Goal: Check status: Check status

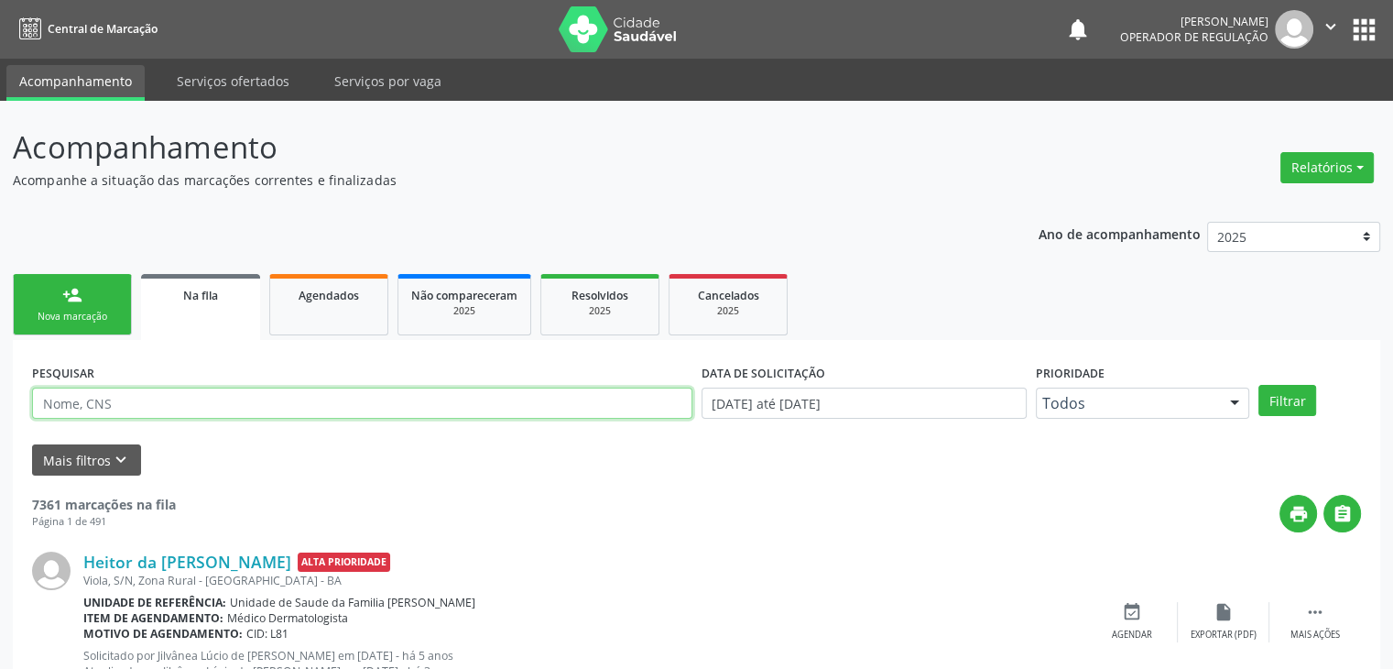
click at [156, 412] on input "text" at bounding box center [362, 402] width 660 height 31
type input "[PERSON_NAME]"
click at [1258, 385] on button "Filtrar" at bounding box center [1287, 400] width 58 height 31
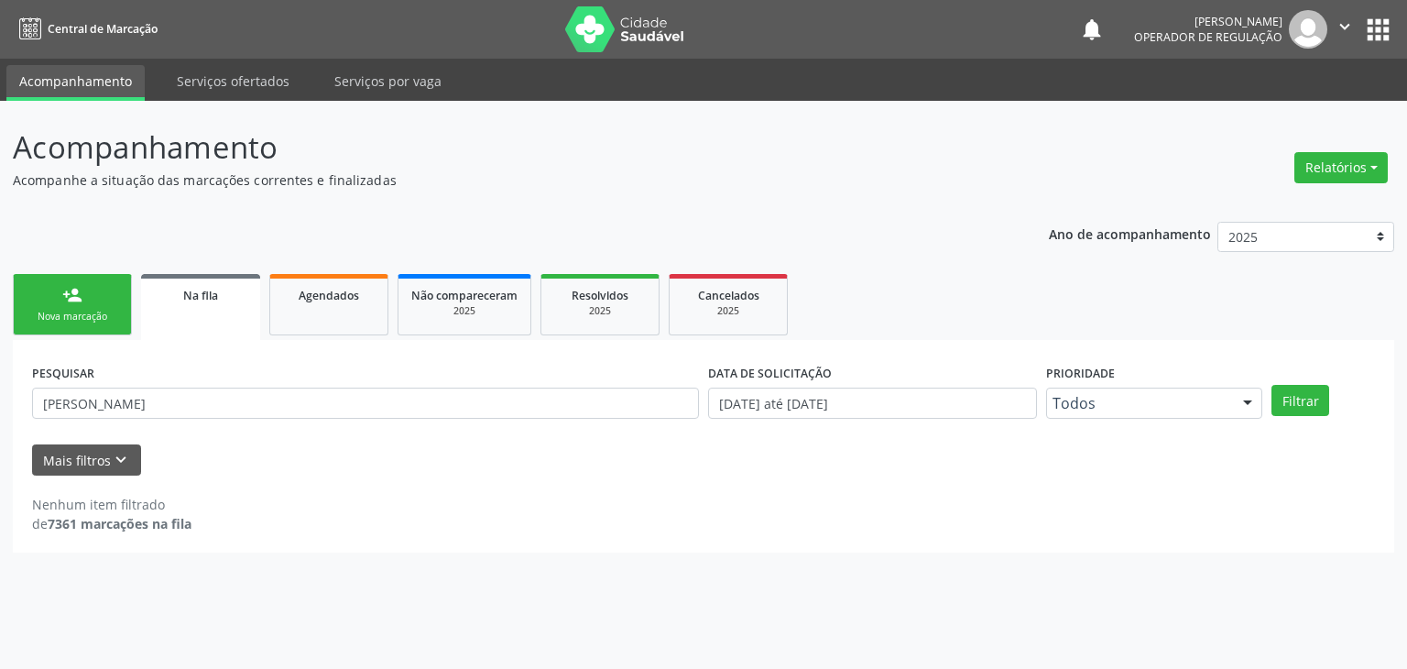
click at [817, 370] on label "DATA DE SOLICITAÇÃO" at bounding box center [770, 373] width 124 height 28
click at [793, 388] on input "[DATE] até [DATE]" at bounding box center [872, 402] width 329 height 31
click at [119, 114] on div "Acompanhamento Acompanhe a situação das marcações correntes e finalizadas Relat…" at bounding box center [703, 385] width 1407 height 568
click at [274, 397] on input "[PERSON_NAME]" at bounding box center [365, 402] width 667 height 31
drag, startPoint x: 160, startPoint y: 409, endPoint x: 0, endPoint y: 466, distance: 170.0
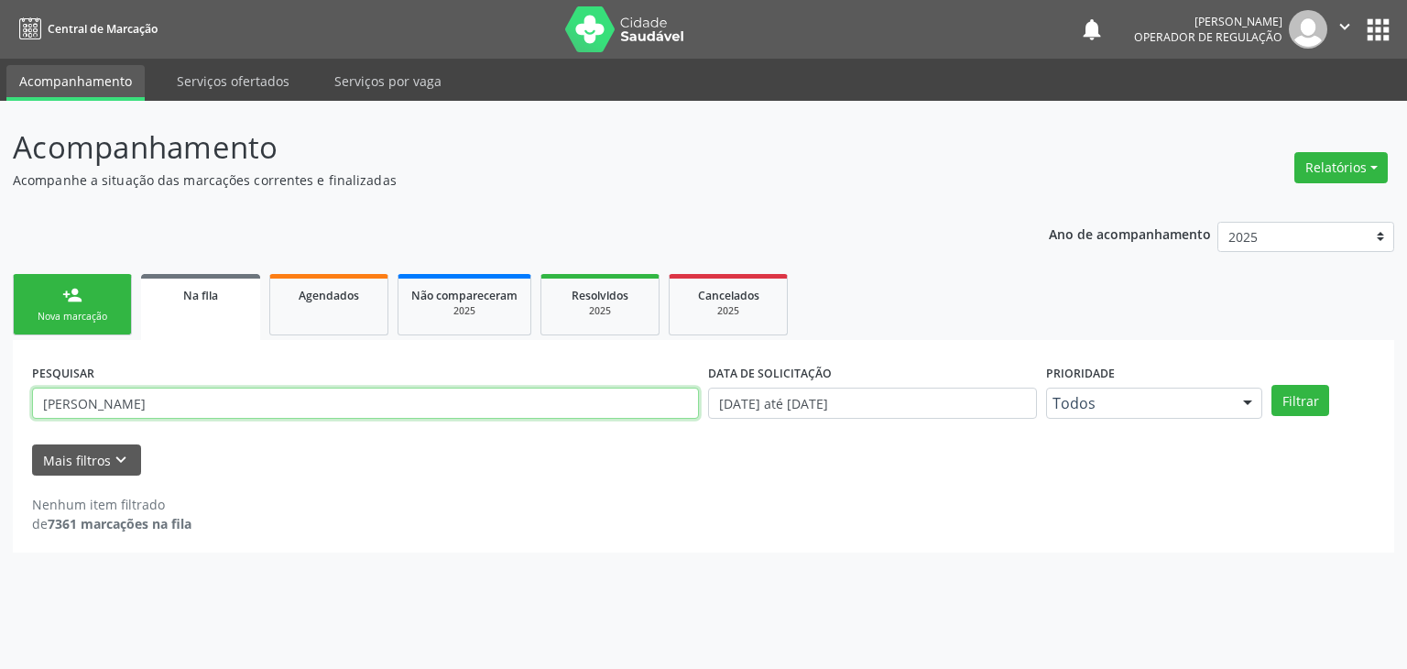
click at [0, 466] on div "Acompanhamento Acompanhe a situação das marcações correntes e finalizadas Relat…" at bounding box center [703, 385] width 1407 height 568
click at [1271, 385] on button "Filtrar" at bounding box center [1300, 400] width 58 height 31
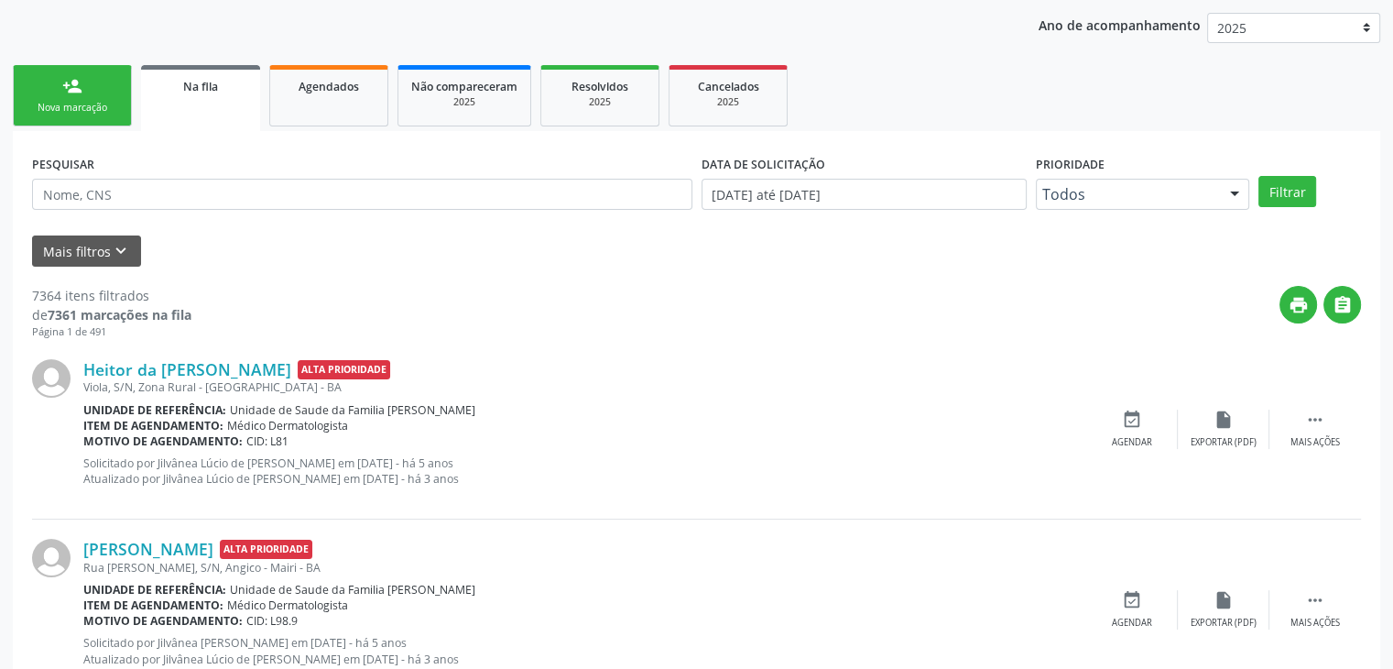
scroll to position [92, 0]
